Goal: Communication & Community: Connect with others

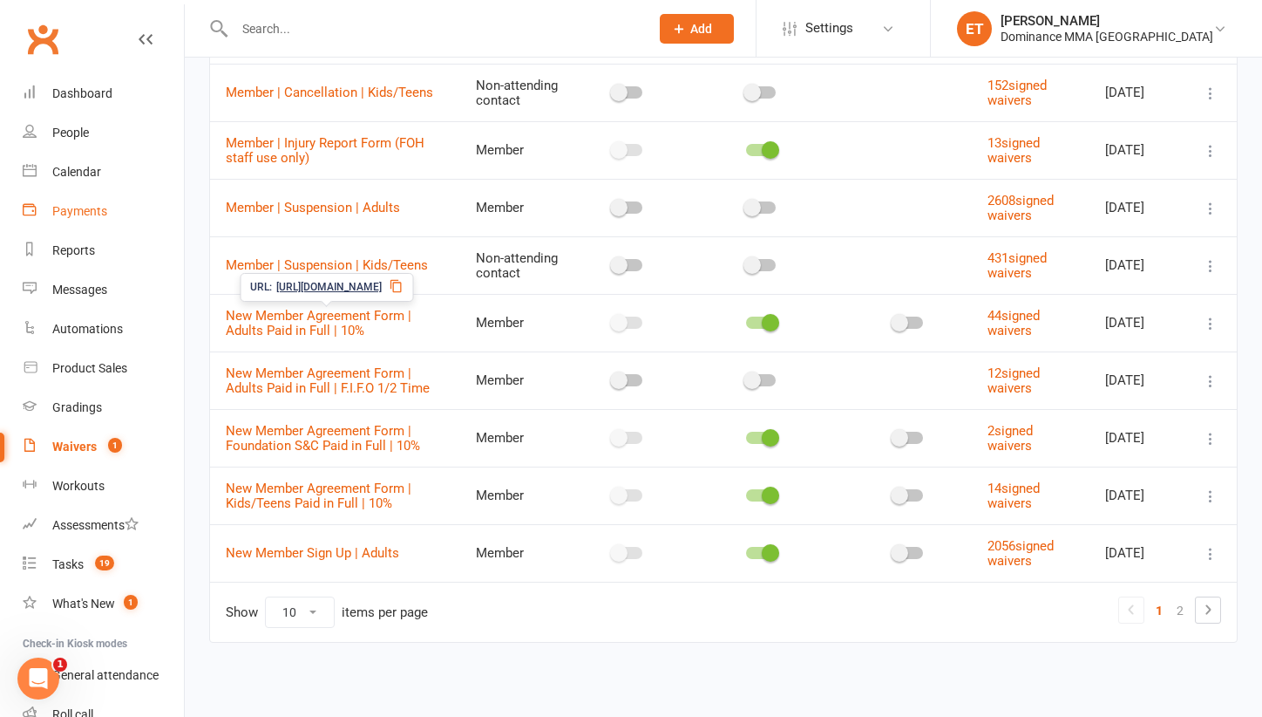
scroll to position [312, 0]
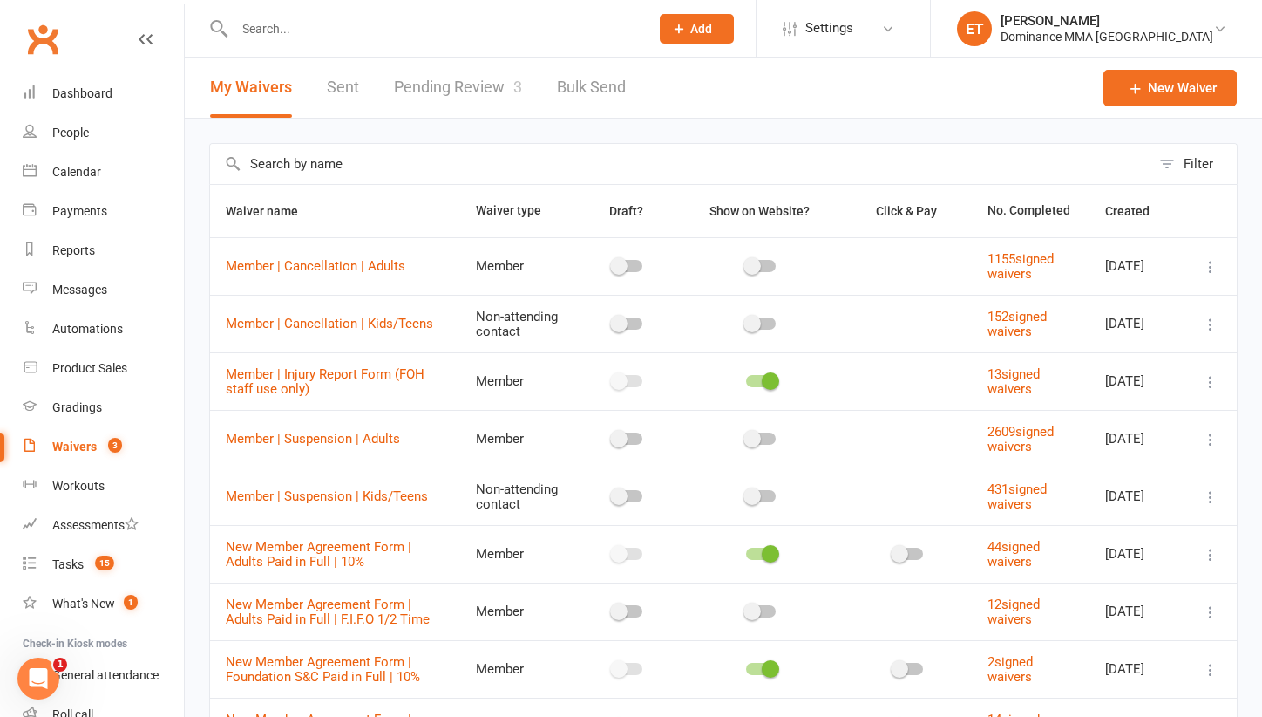
click at [467, 99] on link "Pending Review 3" at bounding box center [458, 88] width 128 height 60
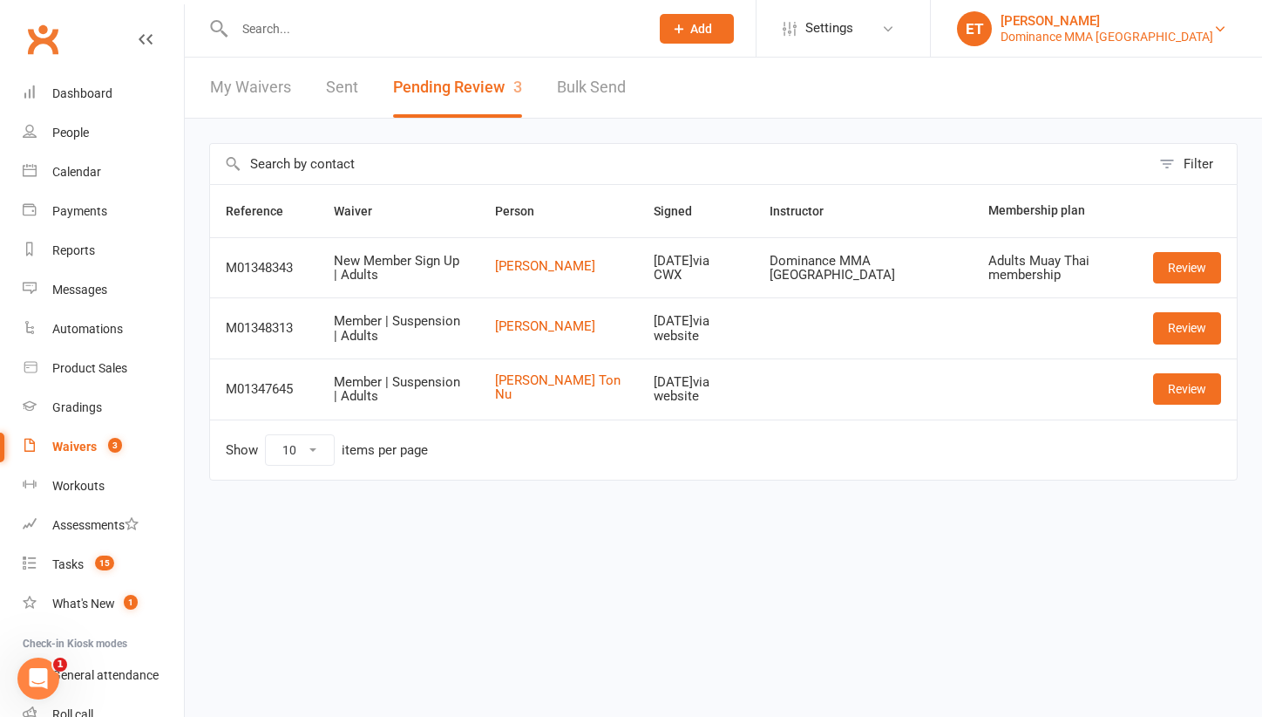
click at [1186, 32] on div "Dominance MMA Abbotsford" at bounding box center [1107, 37] width 213 height 16
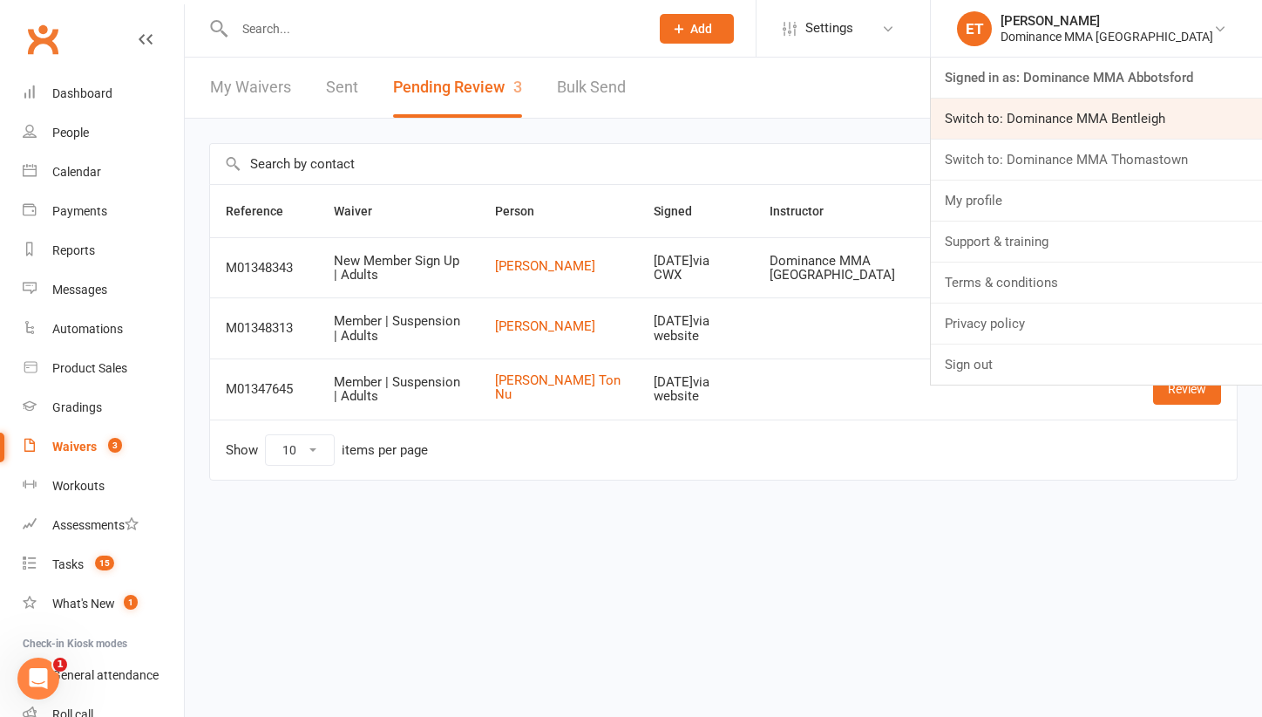
click at [1154, 119] on link "Switch to: Dominance MMA Bentleigh" at bounding box center [1096, 119] width 331 height 40
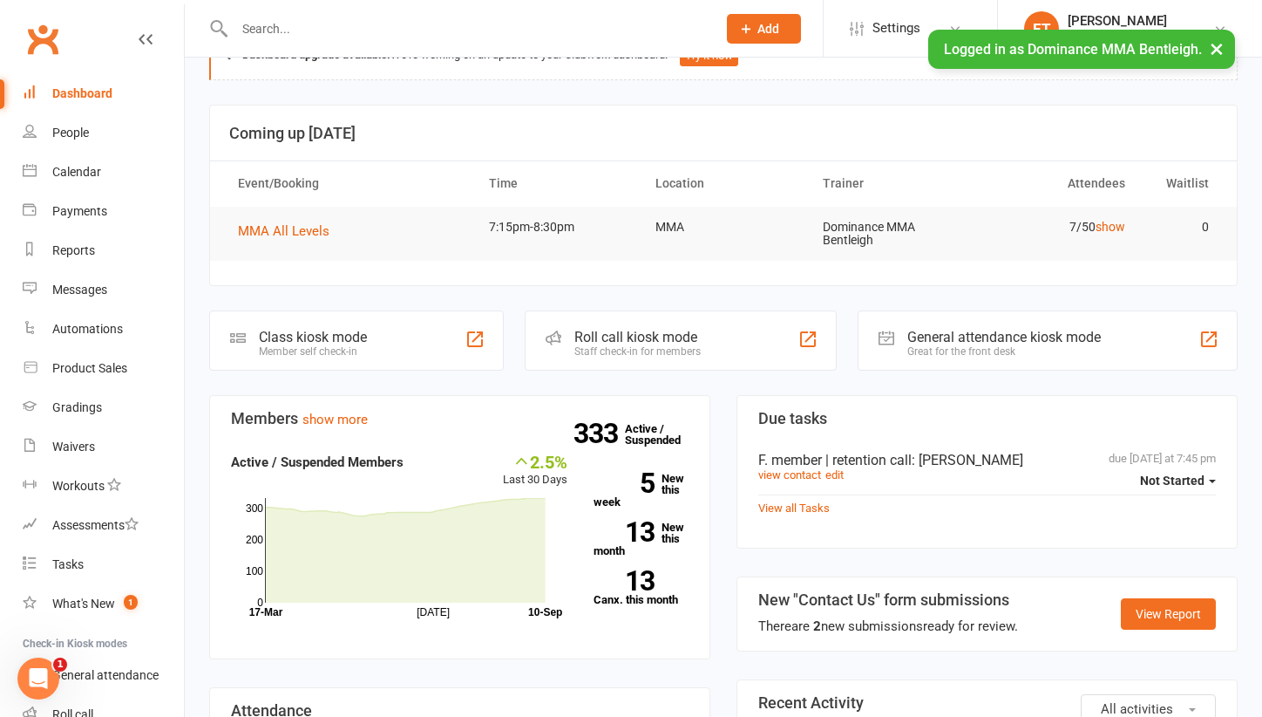
scroll to position [60, 0]
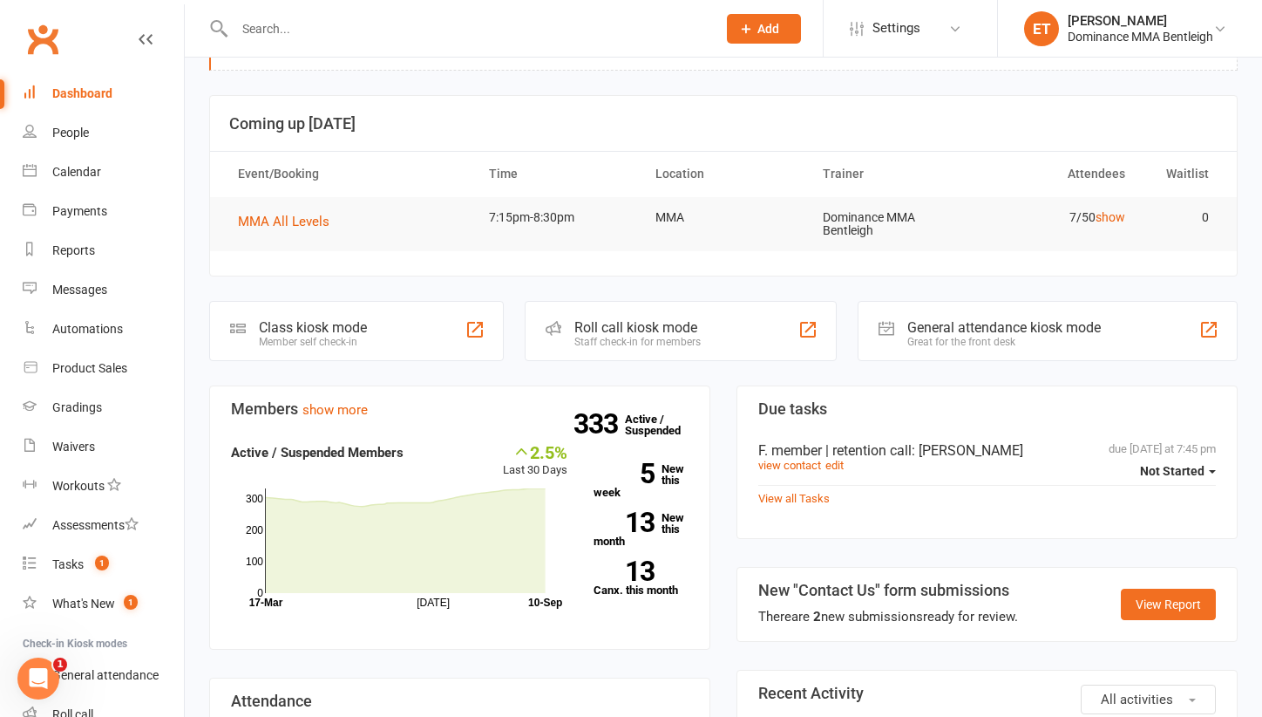
click at [285, 43] on div at bounding box center [456, 28] width 495 height 57
click at [285, 24] on input "text" at bounding box center [466, 29] width 475 height 24
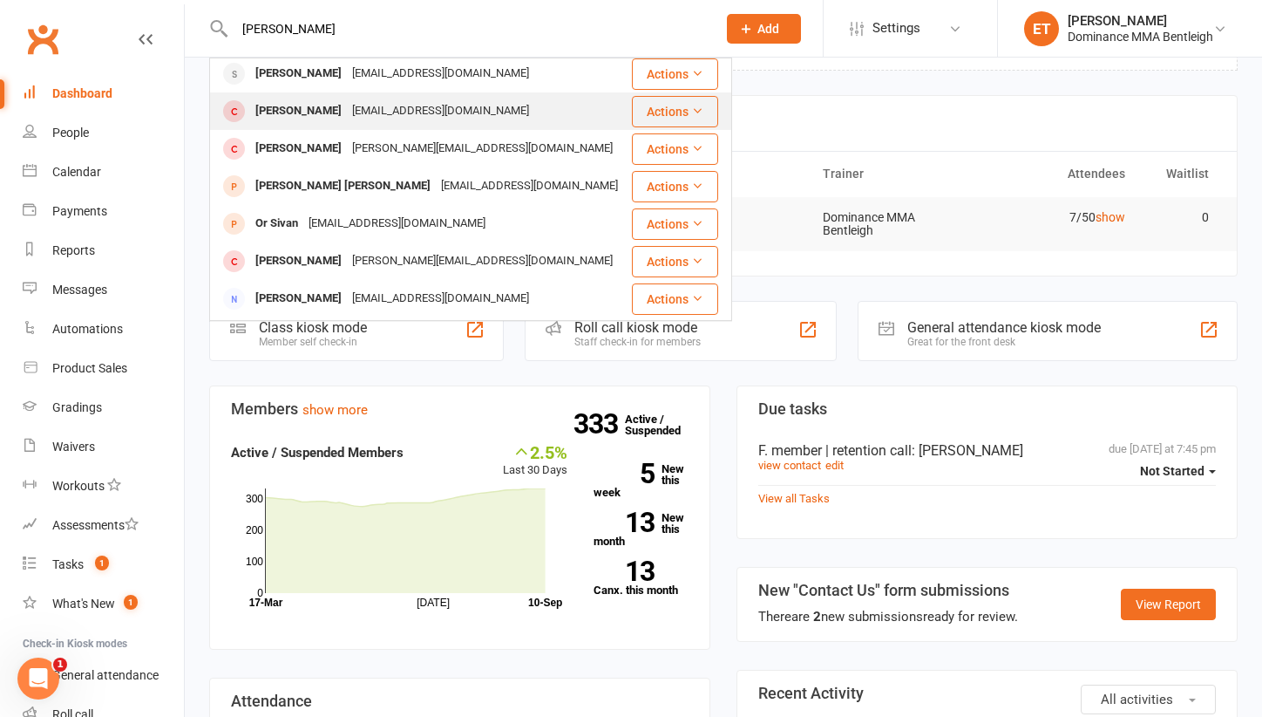
scroll to position [6, 0]
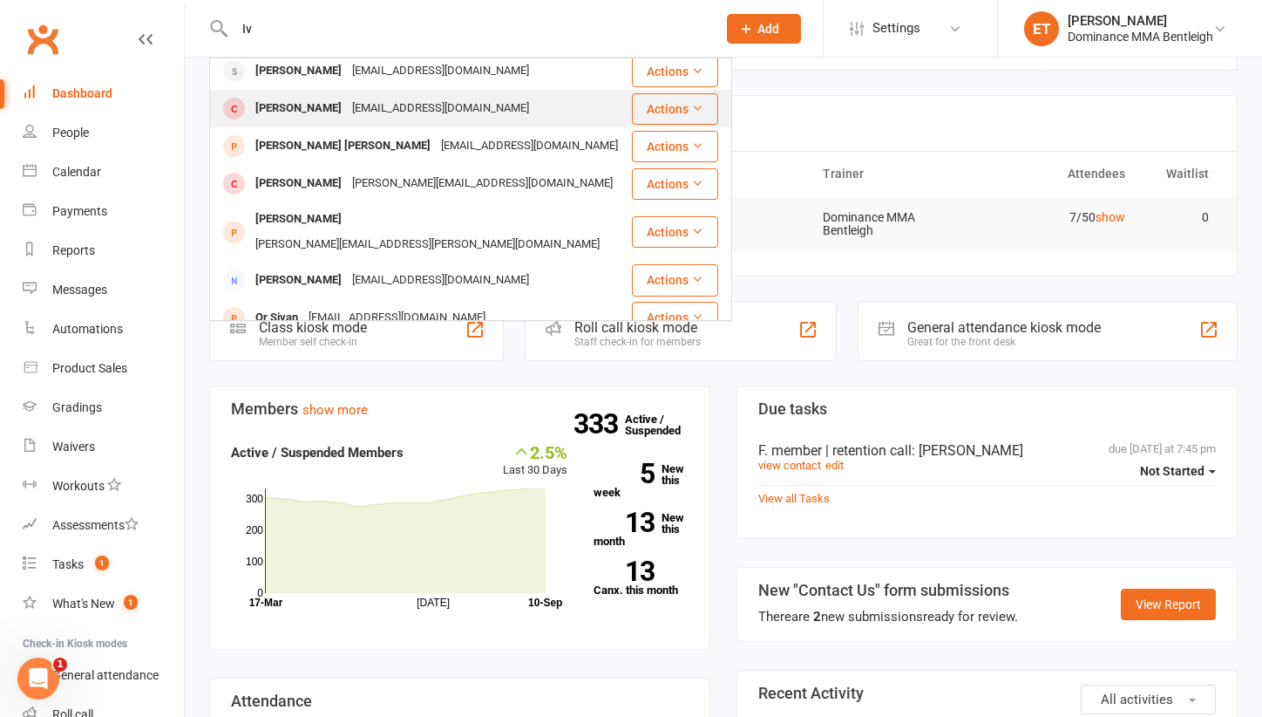
type input "I"
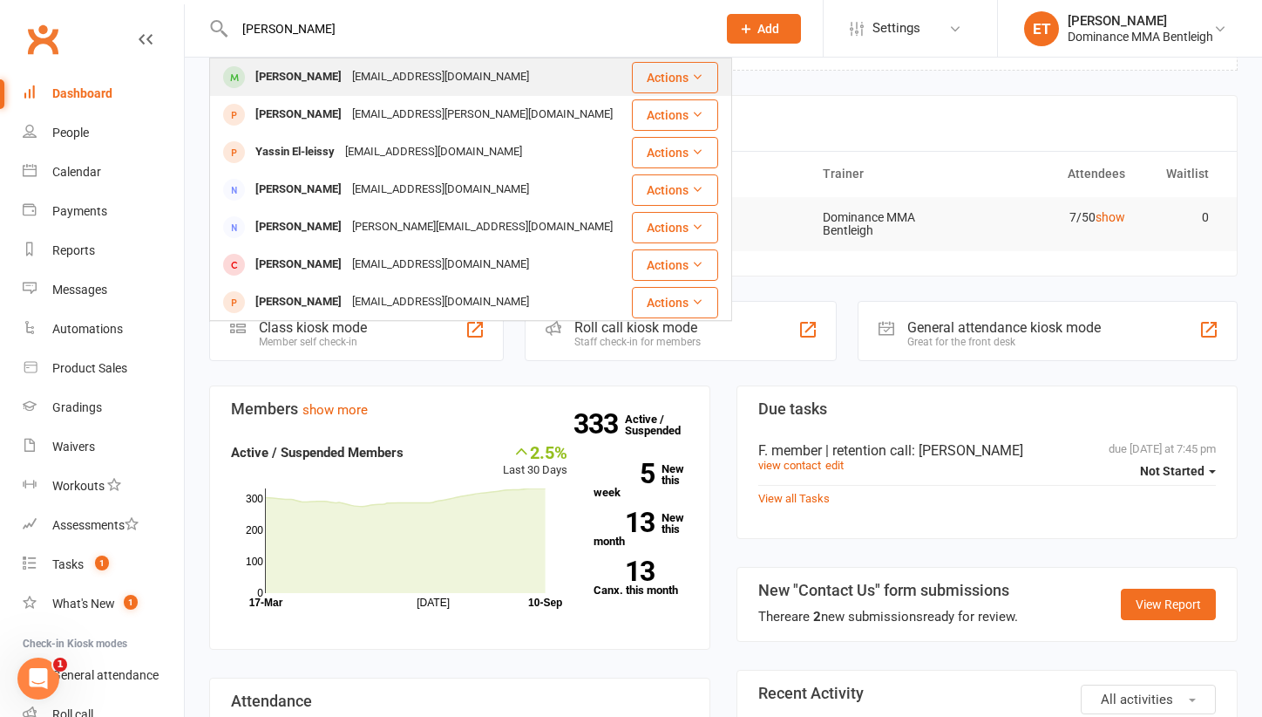
type input "[PERSON_NAME]"
click at [334, 81] on div "[PERSON_NAME]" at bounding box center [298, 77] width 97 height 25
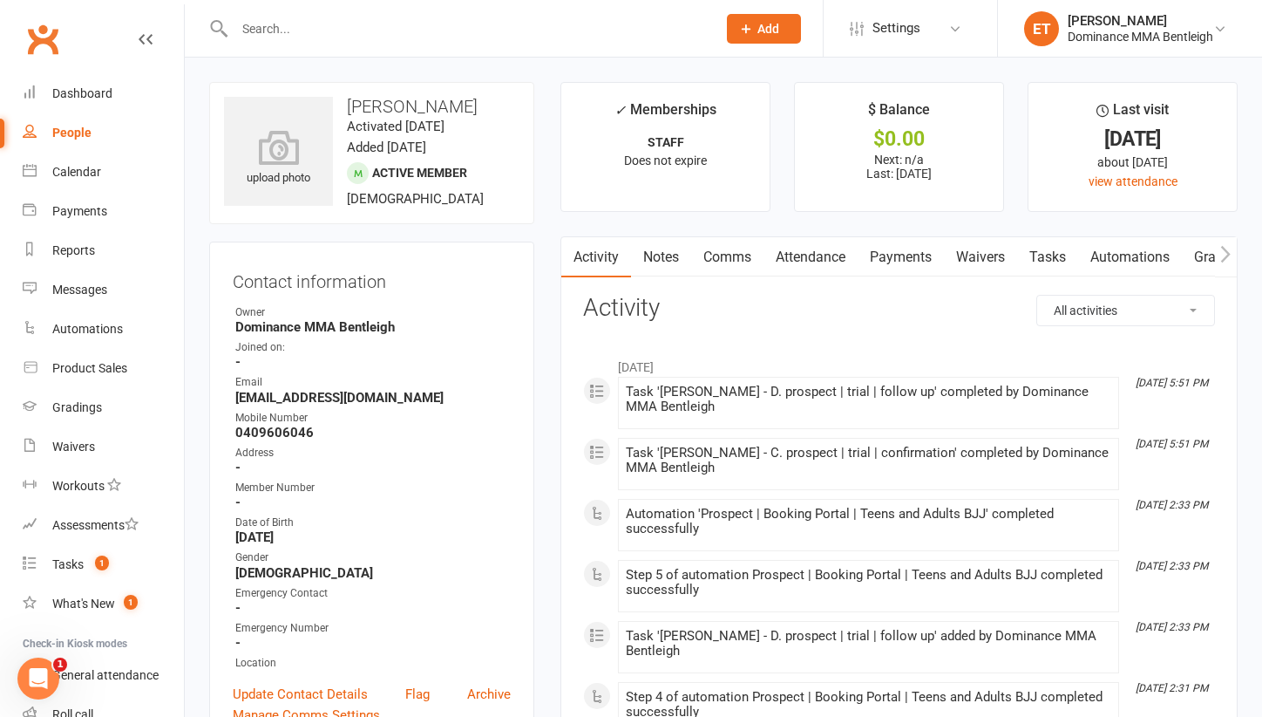
click at [724, 262] on link "Comms" at bounding box center [727, 257] width 72 height 40
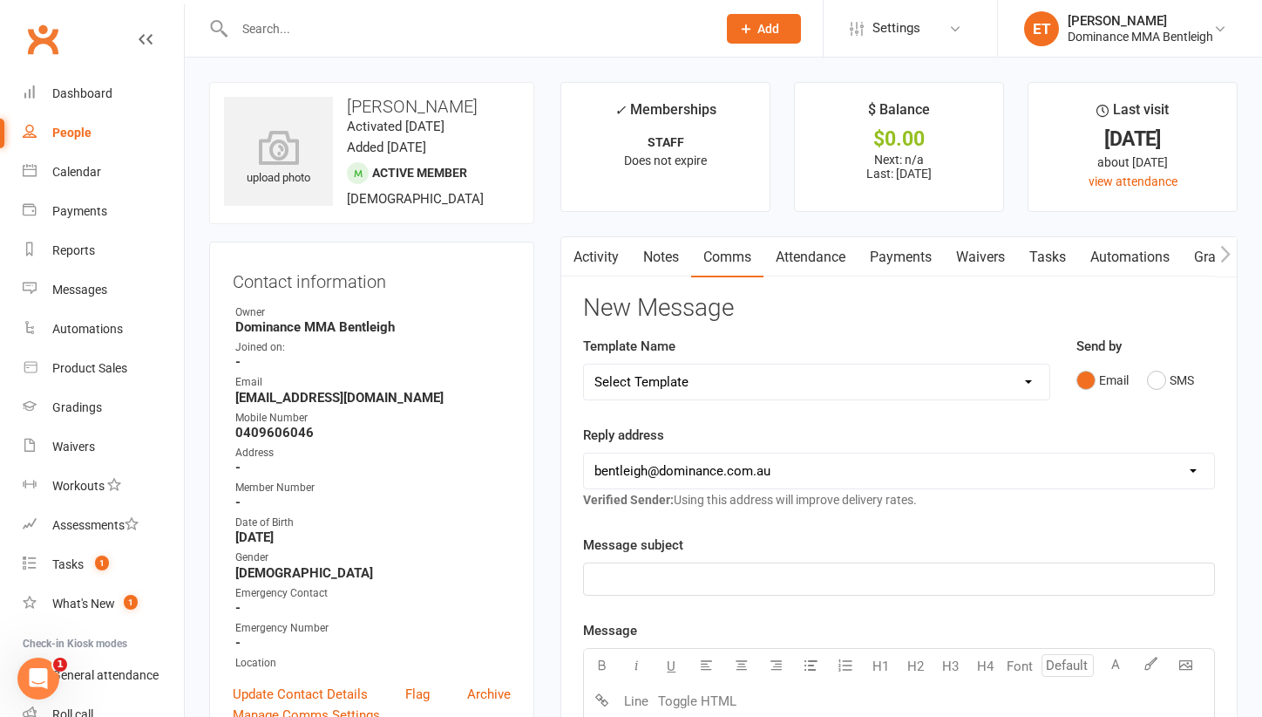
select select "13"
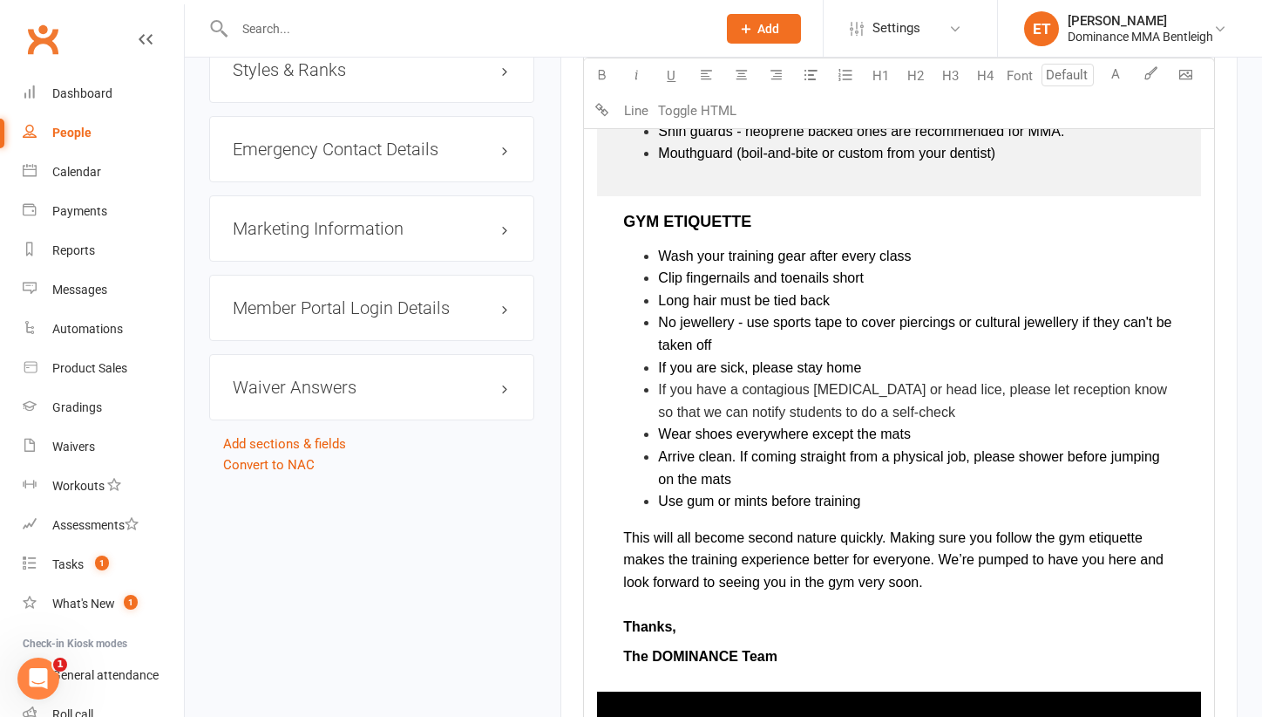
scroll to position [1573, 0]
